Goal: Register for event/course

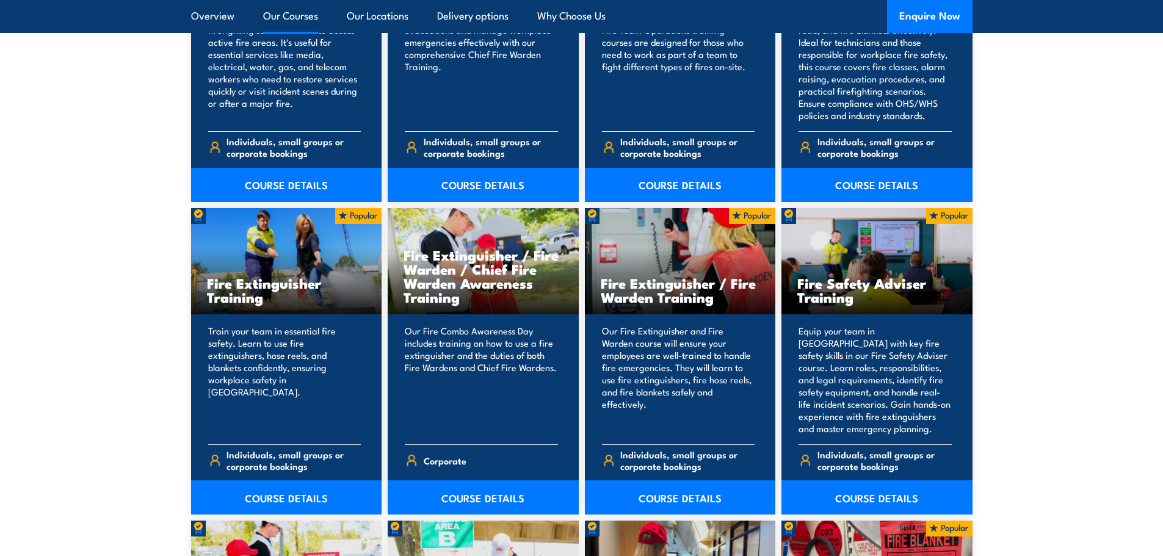
scroll to position [1160, 0]
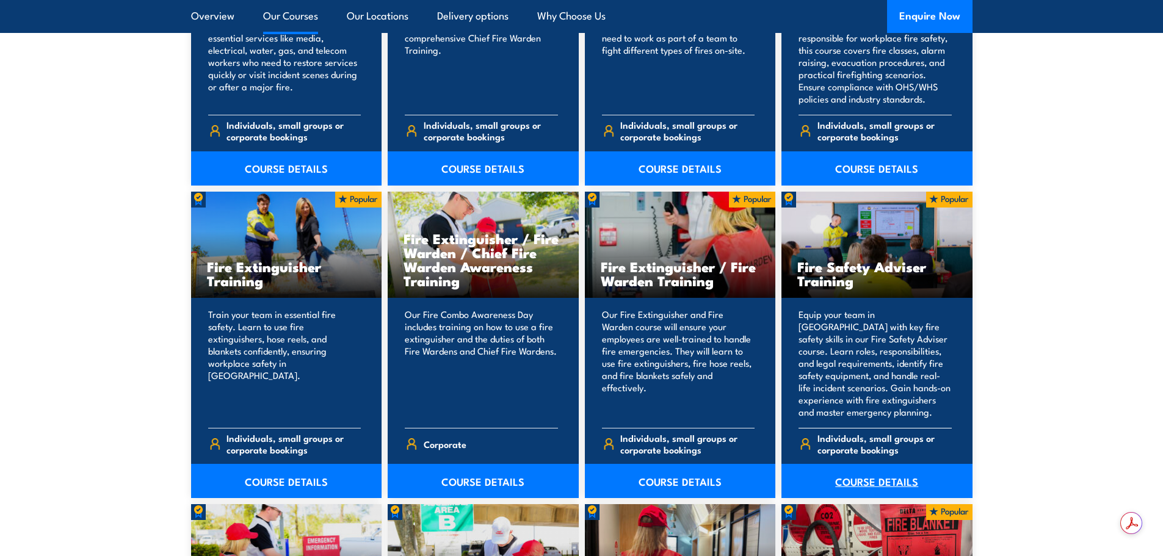
click at [903, 479] on link "COURSE DETAILS" at bounding box center [876, 481] width 191 height 34
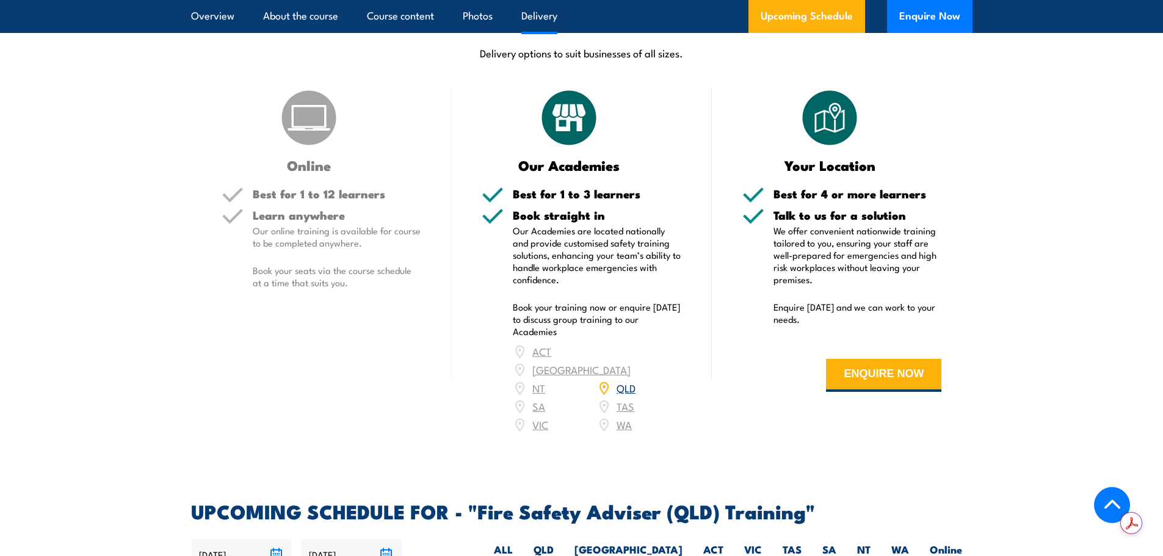
scroll to position [1465, 0]
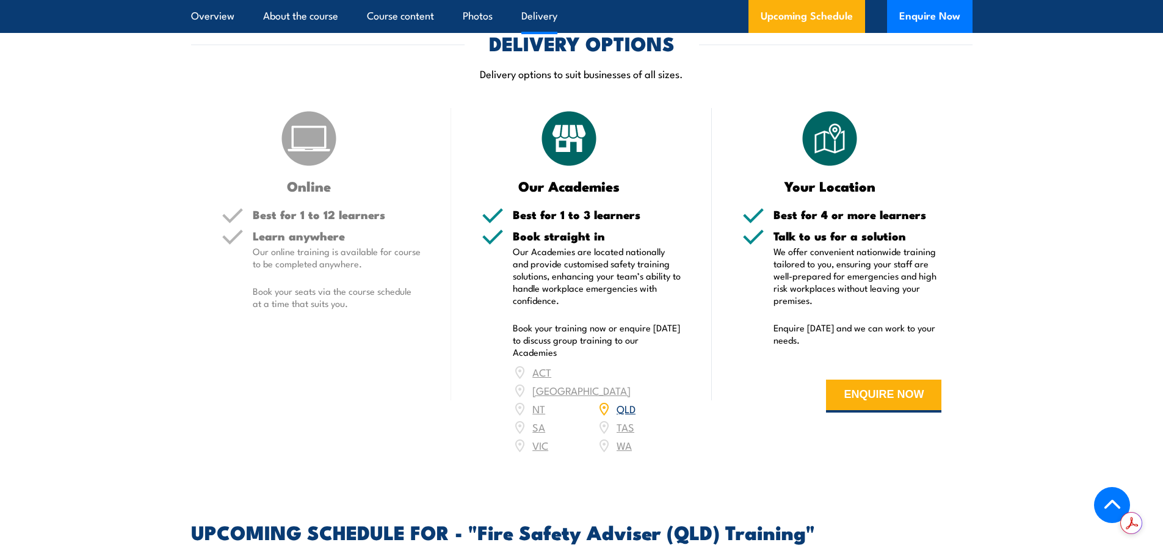
click at [311, 169] on img at bounding box center [308, 138] width 61 height 61
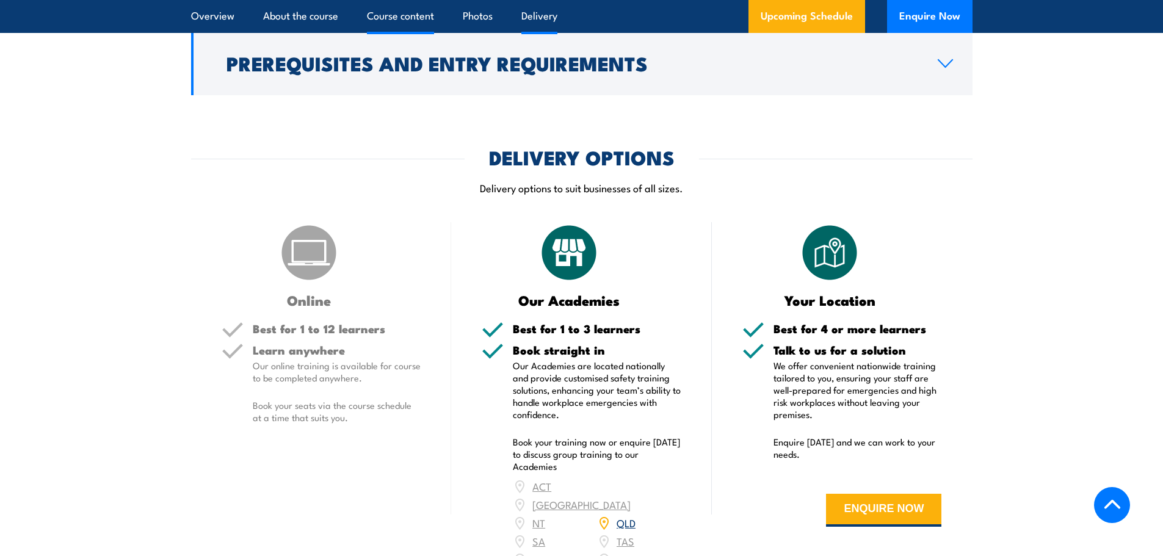
scroll to position [1343, 0]
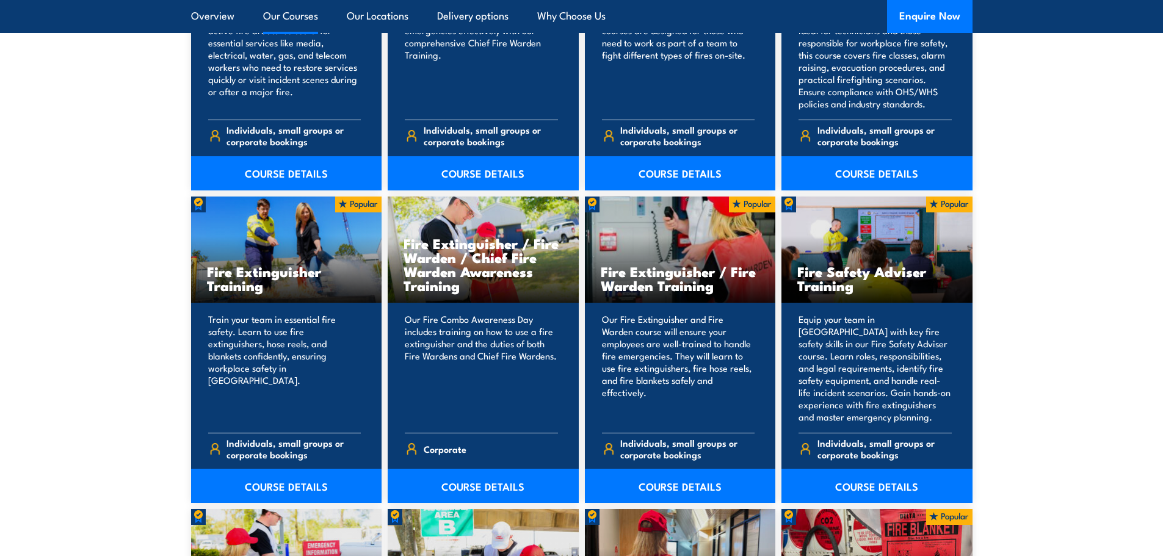
scroll to position [1160, 0]
